Goal: Information Seeking & Learning: Learn about a topic

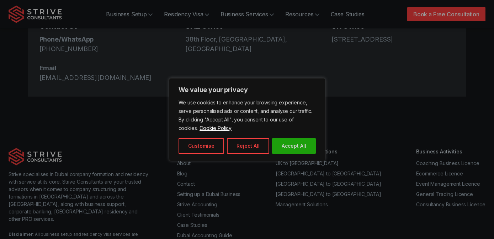
click at [271, 150] on div "Customise Reject All Accept All" at bounding box center [246, 146] width 137 height 16
click at [285, 150] on button "Accept All" at bounding box center [294, 146] width 44 height 16
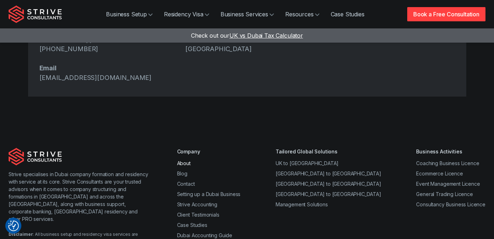
click at [187, 160] on link "About" at bounding box center [184, 163] width 14 height 6
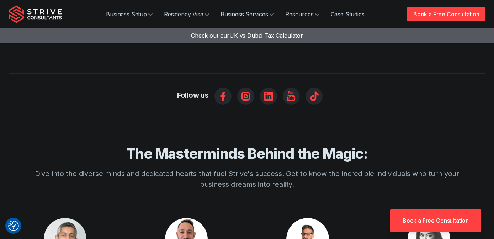
scroll to position [596, 0]
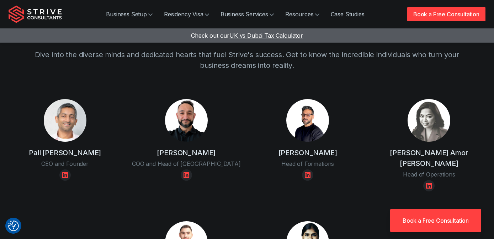
click at [194, 147] on h4 "[PERSON_NAME]" at bounding box center [186, 152] width 59 height 11
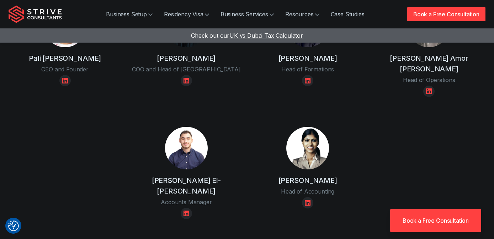
scroll to position [594, 0]
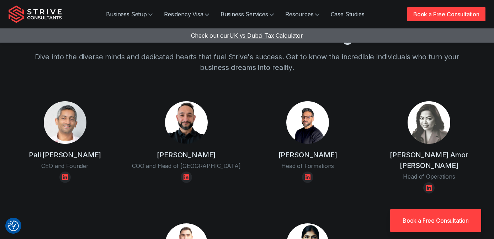
click at [304, 101] on img at bounding box center [307, 122] width 43 height 43
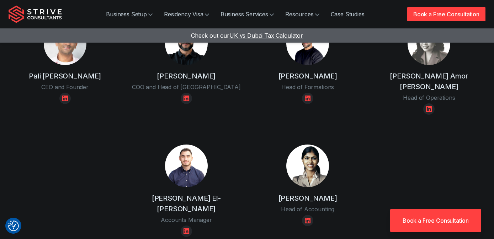
scroll to position [838, 0]
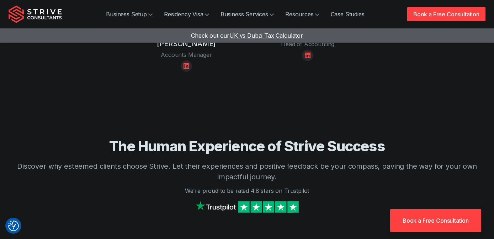
click at [277, 151] on div "The Human Experience of Strive Success Discover why esteemed clients choose Str…" at bounding box center [247, 191] width 477 height 106
click at [277, 199] on img at bounding box center [247, 206] width 107 height 15
